Goal: Information Seeking & Learning: Learn about a topic

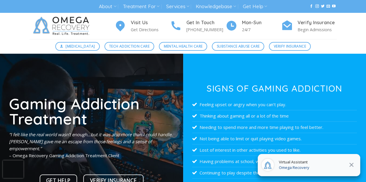
drag, startPoint x: 192, startPoint y: 60, endPoint x: 114, endPoint y: 123, distance: 100.9
click at [114, 123] on h1 "Gaming Addiction Treatment" at bounding box center [91, 111] width 165 height 31
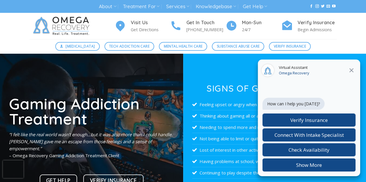
click at [351, 71] on icon at bounding box center [351, 70] width 4 height 4
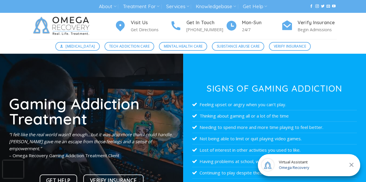
scroll to position [9, 0]
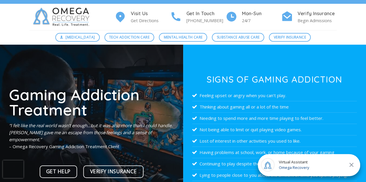
drag, startPoint x: 217, startPoint y: 97, endPoint x: 163, endPoint y: 134, distance: 65.4
click at [163, 134] on p "“I felt like the real world wasn’t enough…but it was also more than I could han…" at bounding box center [91, 136] width 165 height 28
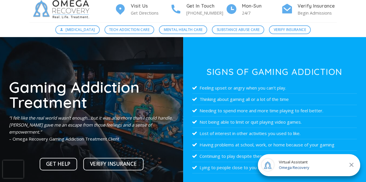
click at [134, 119] on em "“I felt like the real world wasn’t enough…but it was also more than I could han…" at bounding box center [90, 125] width 163 height 20
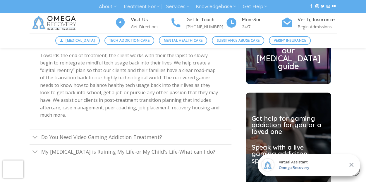
scroll to position [1605, 0]
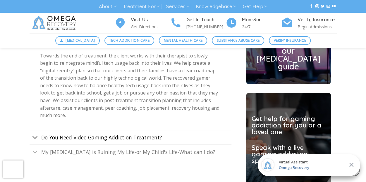
click at [115, 131] on link "Do You Need Video Gaming Addiction Treatment?" at bounding box center [131, 137] width 202 height 15
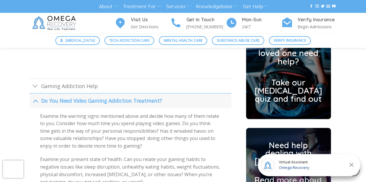
scroll to position [1466, 0]
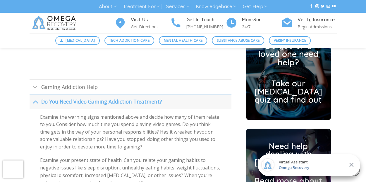
click at [85, 96] on link "Do You Need Video Gaming Addiction Treatment?" at bounding box center [131, 101] width 202 height 15
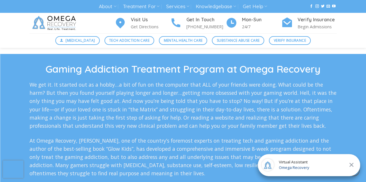
scroll to position [953, 0]
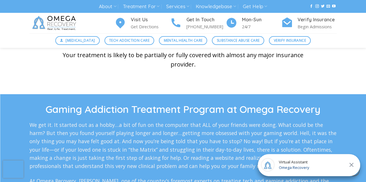
click at [114, 82] on div "Your treatment is likely to be partially or fully covered with almost any major…" at bounding box center [182, 68] width 263 height 35
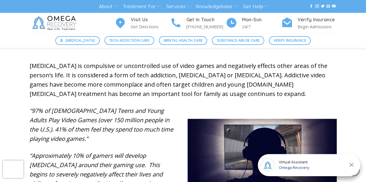
scroll to position [208, 0]
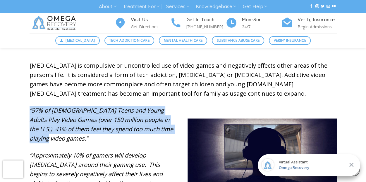
drag, startPoint x: 60, startPoint y: 137, endPoint x: 30, endPoint y: 111, distance: 40.2
click at [30, 111] on p "“97% of [DEMOGRAPHIC_DATA] Teens and Young Adults Play Video Games (over 150 mi…" at bounding box center [104, 124] width 149 height 37
click at [64, 142] on p "“97% of [DEMOGRAPHIC_DATA] Teens and Young Adults Play Video Games (over 150 mi…" at bounding box center [104, 124] width 149 height 37
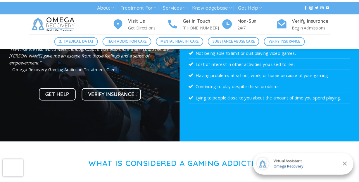
scroll to position [0, 0]
